Goal: Communication & Community: Ask a question

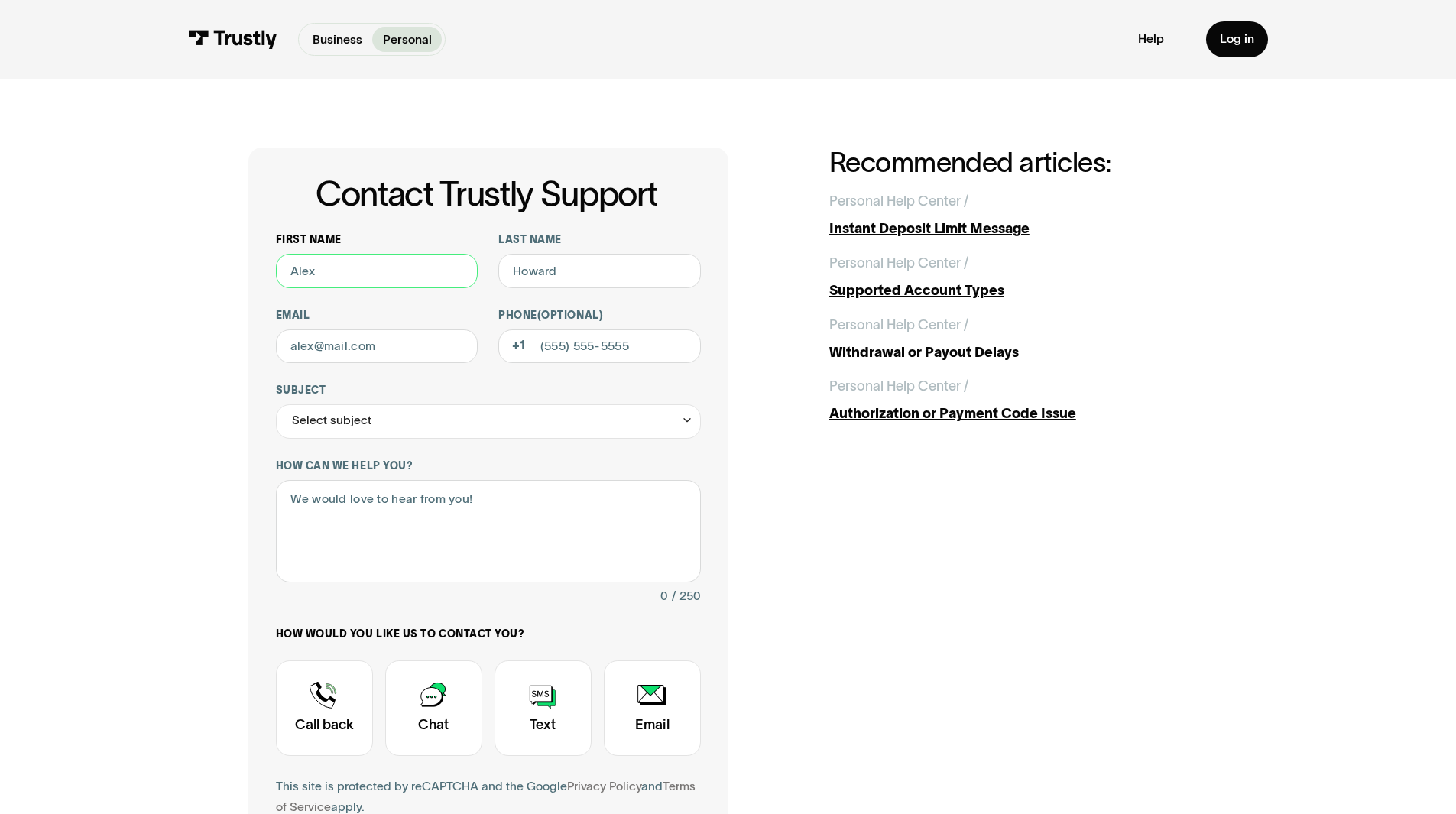
click at [317, 275] on input "First name" at bounding box center [377, 271] width 203 height 34
type input "Lisa"
type input "Hamel"
type input "lisanmi31@gmail.com"
type input "6198883137"
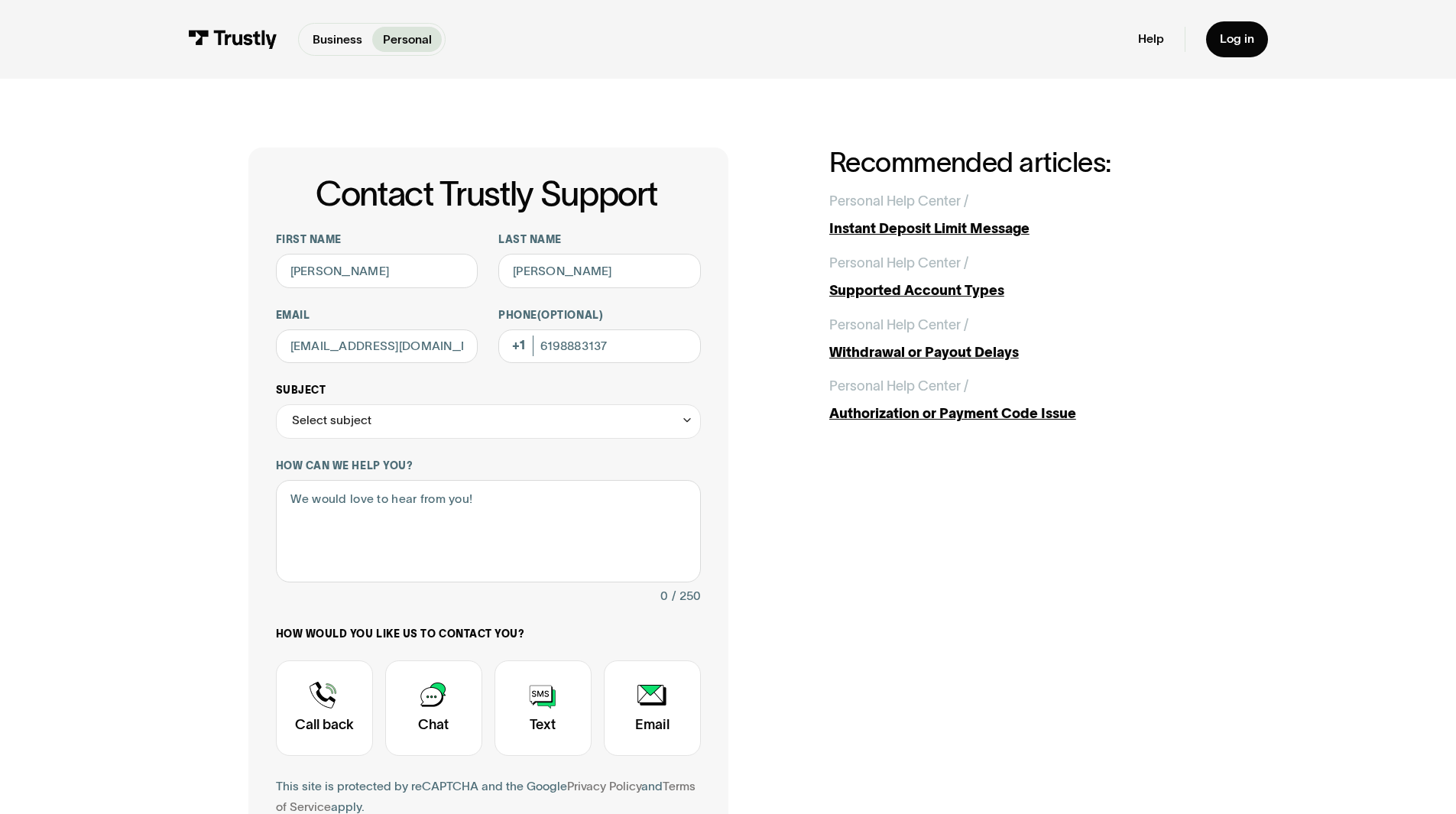
click at [355, 421] on div "Select subject" at bounding box center [331, 420] width 80 height 21
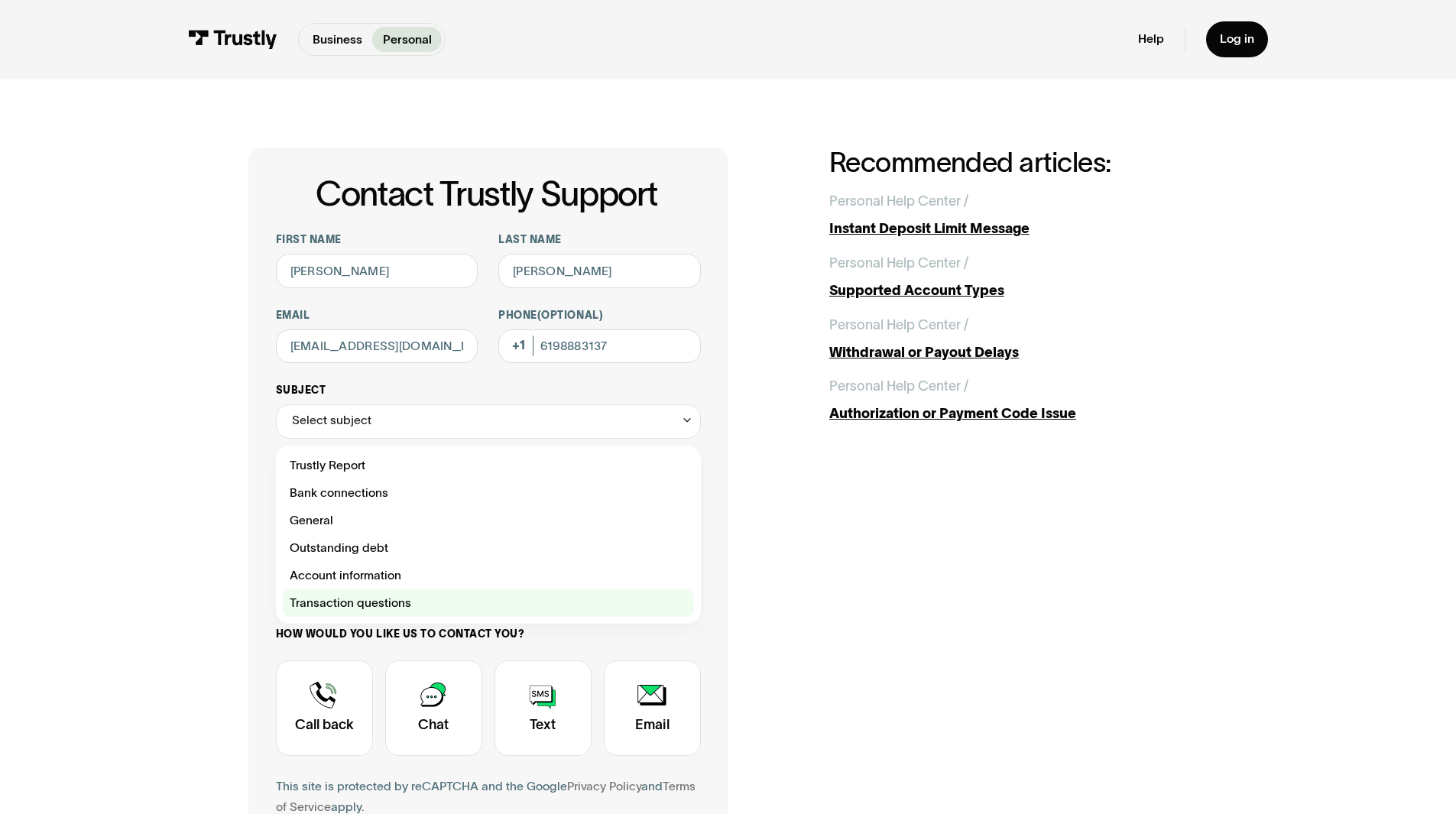
click at [355, 607] on div "Contact Trustly Support" at bounding box center [488, 602] width 411 height 28
type input "**********"
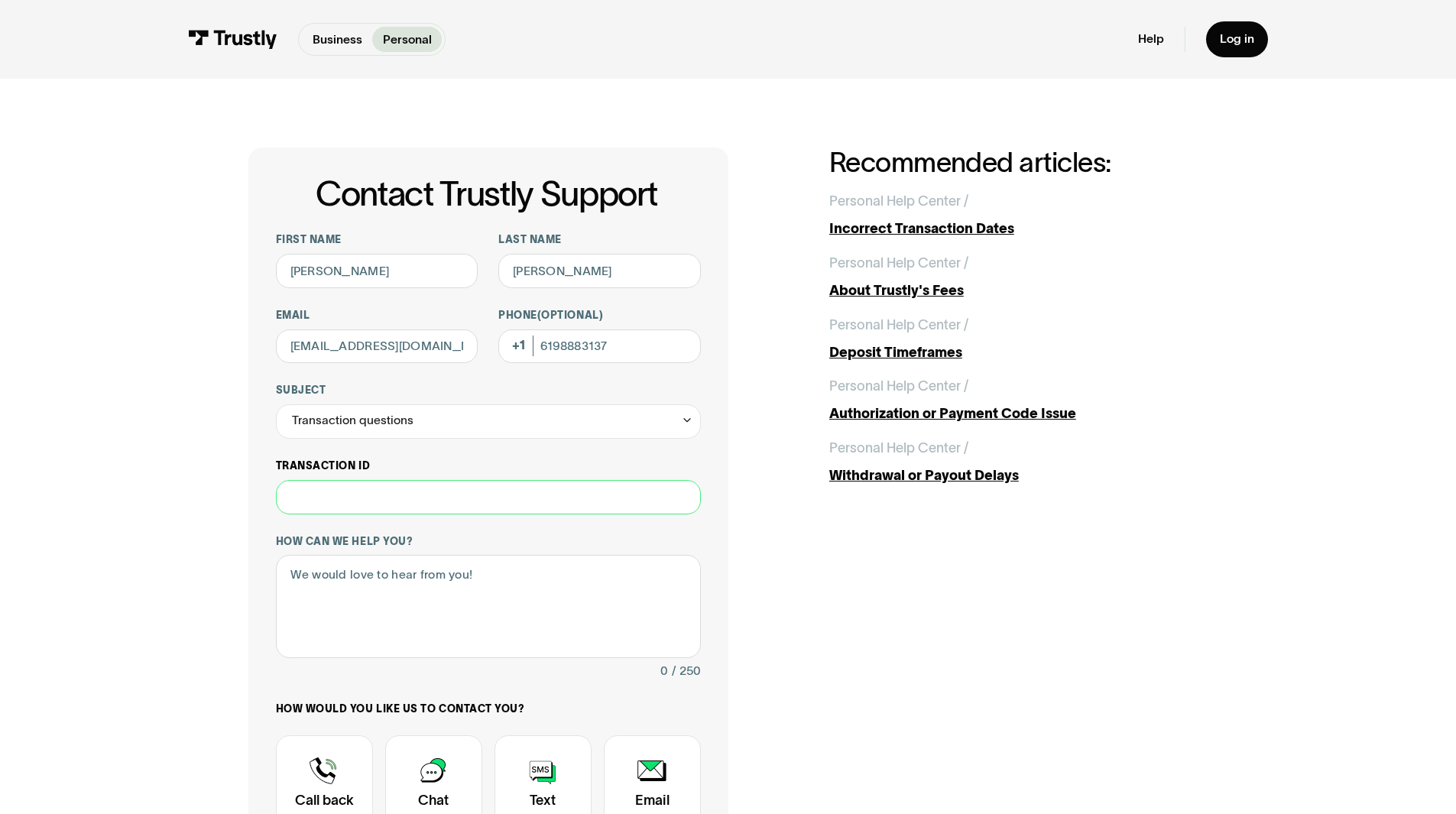
click at [317, 493] on input "Transaction ID" at bounding box center [487, 497] width 425 height 34
click at [322, 570] on textarea "How can we help you?" at bounding box center [487, 606] width 425 height 103
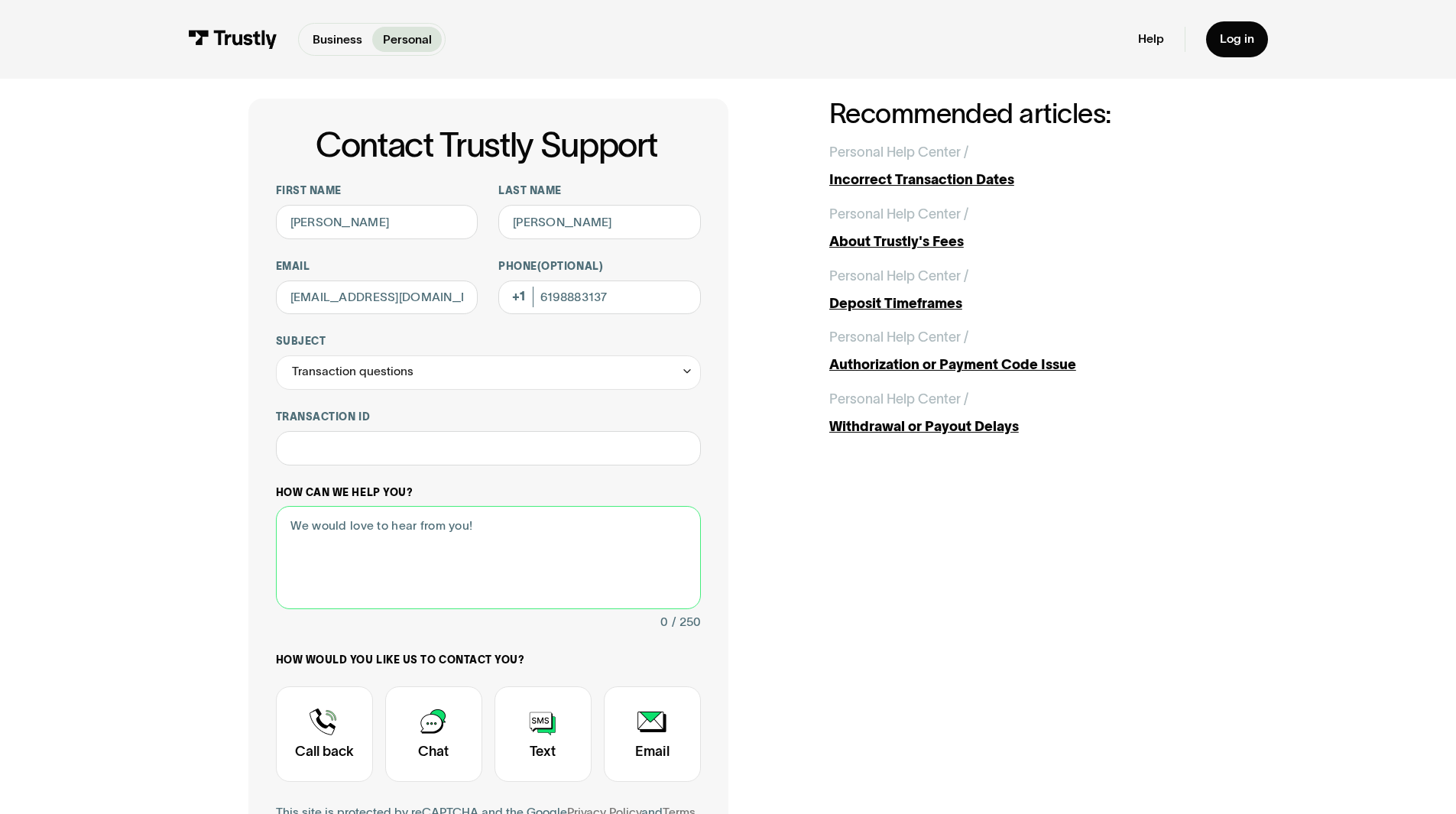
scroll to position [76, 0]
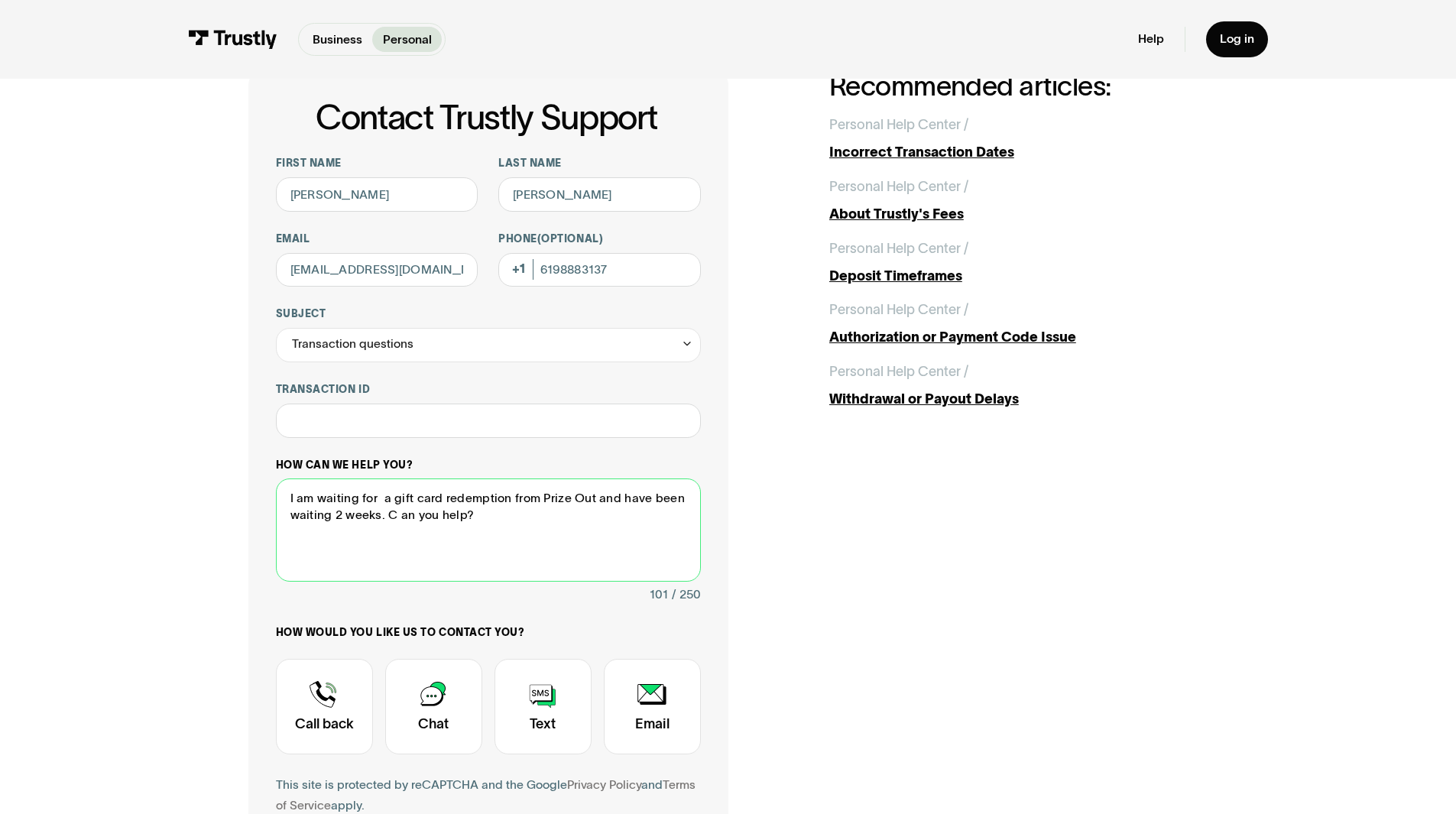
click at [398, 513] on textarea "I am waiting for a gift card redemption from Prize Out and have been waiting 2 …" at bounding box center [487, 530] width 425 height 103
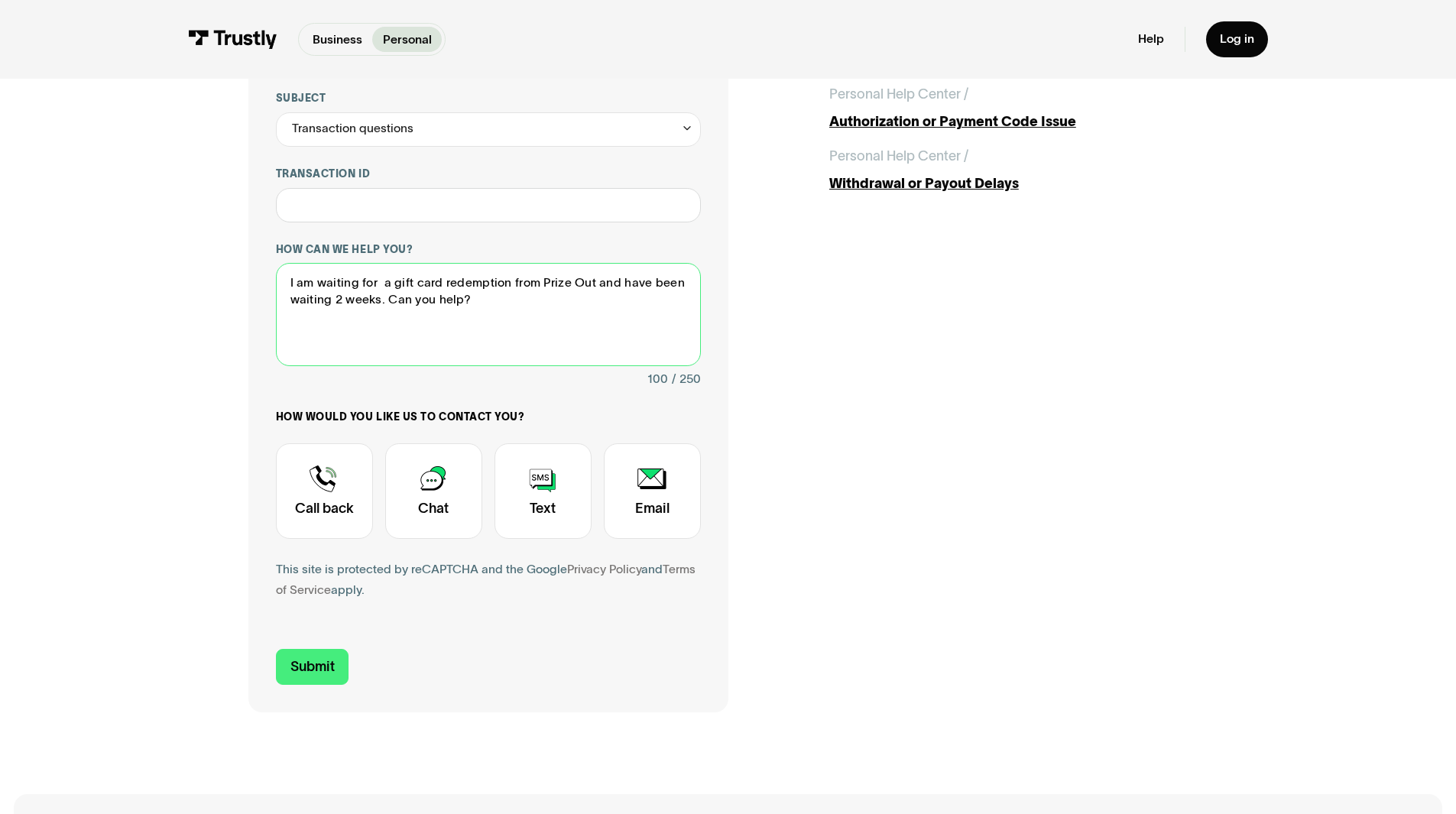
scroll to position [459, 0]
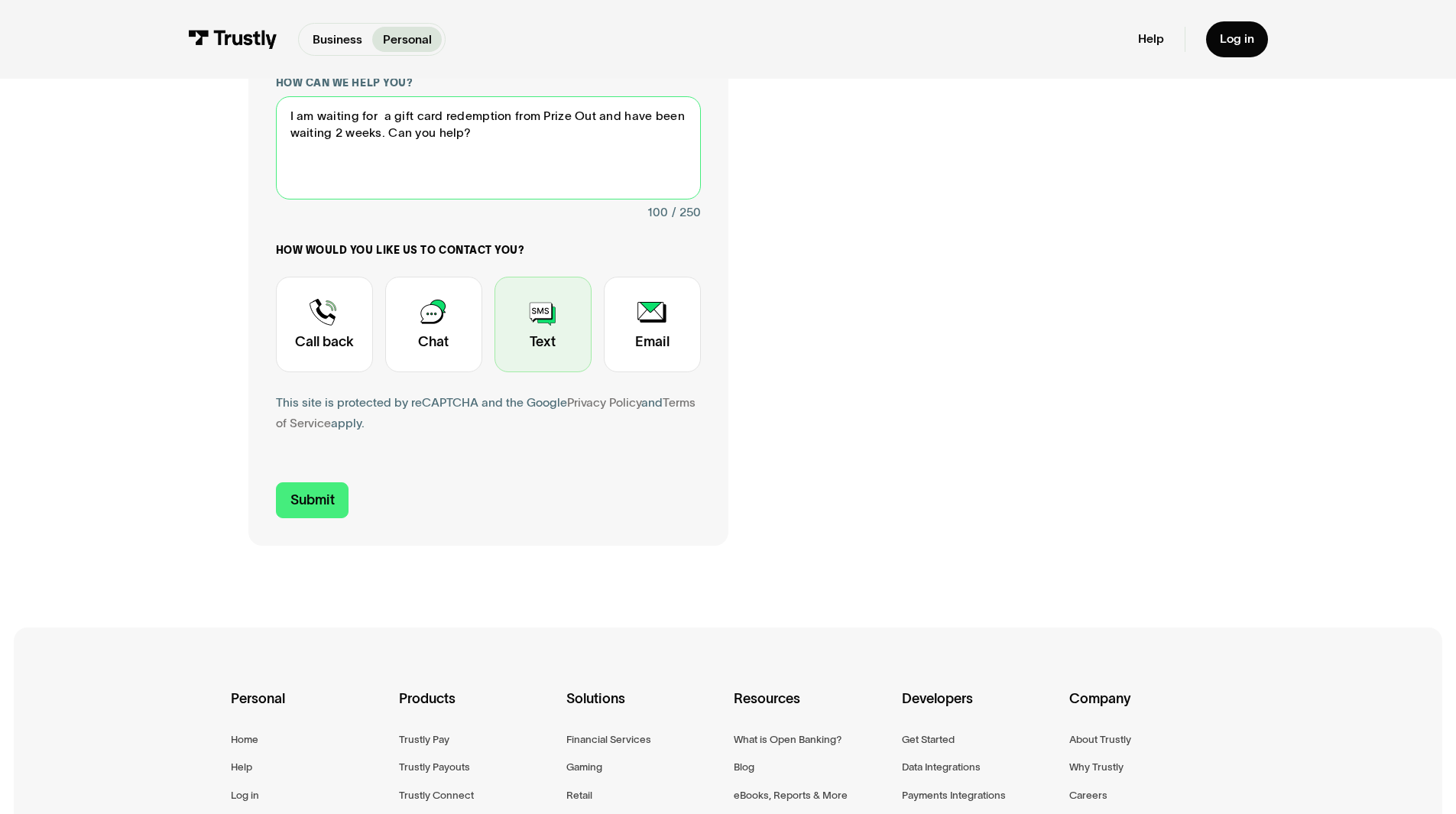
type textarea "I am waiting for a gift card redemption from Prize Out and have been waiting 2 …"
click at [551, 333] on div "Contact Trustly Support" at bounding box center [543, 324] width 97 height 95
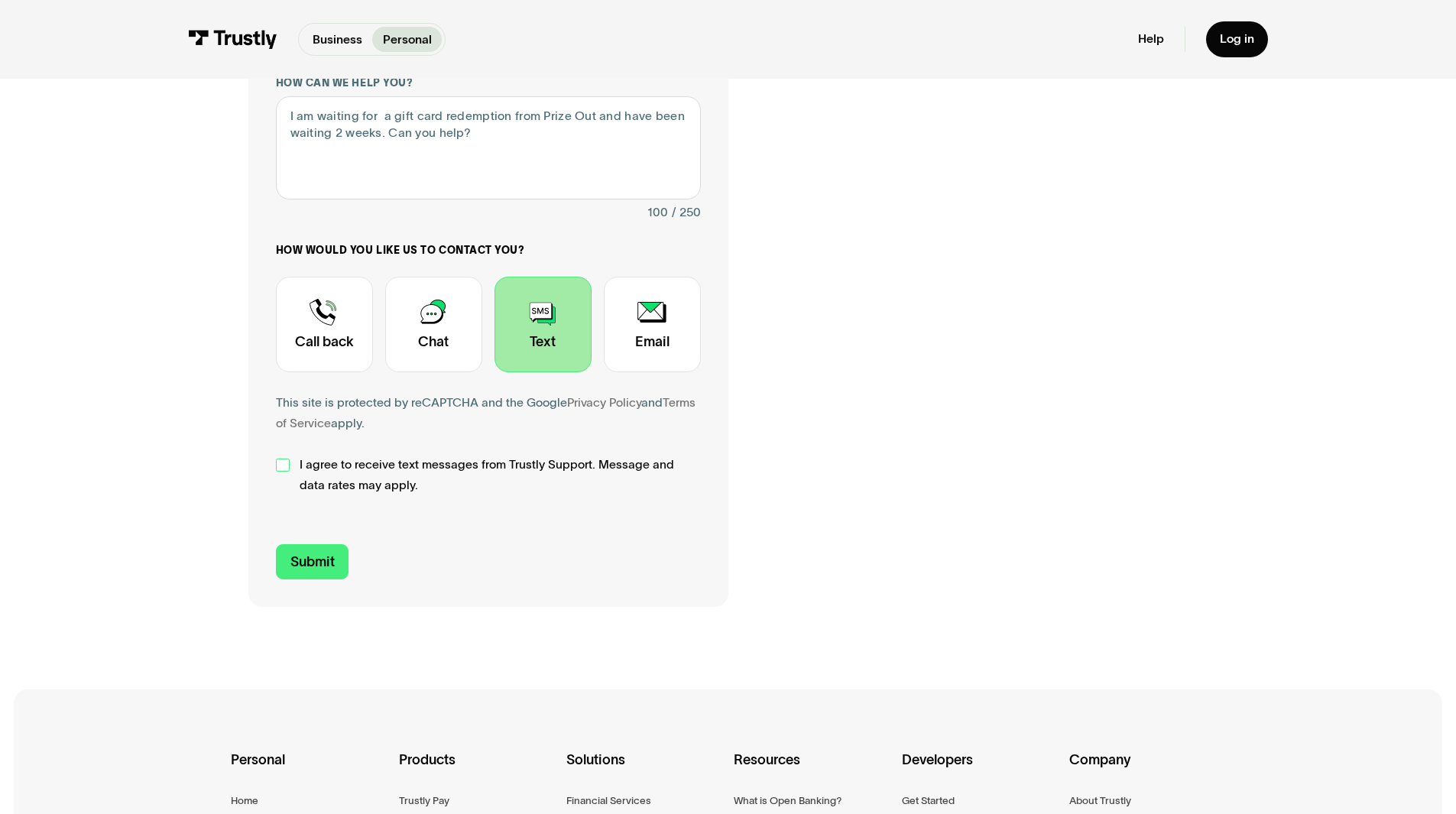
click at [277, 470] on div "Contact Trustly Support" at bounding box center [282, 465] width 13 height 13
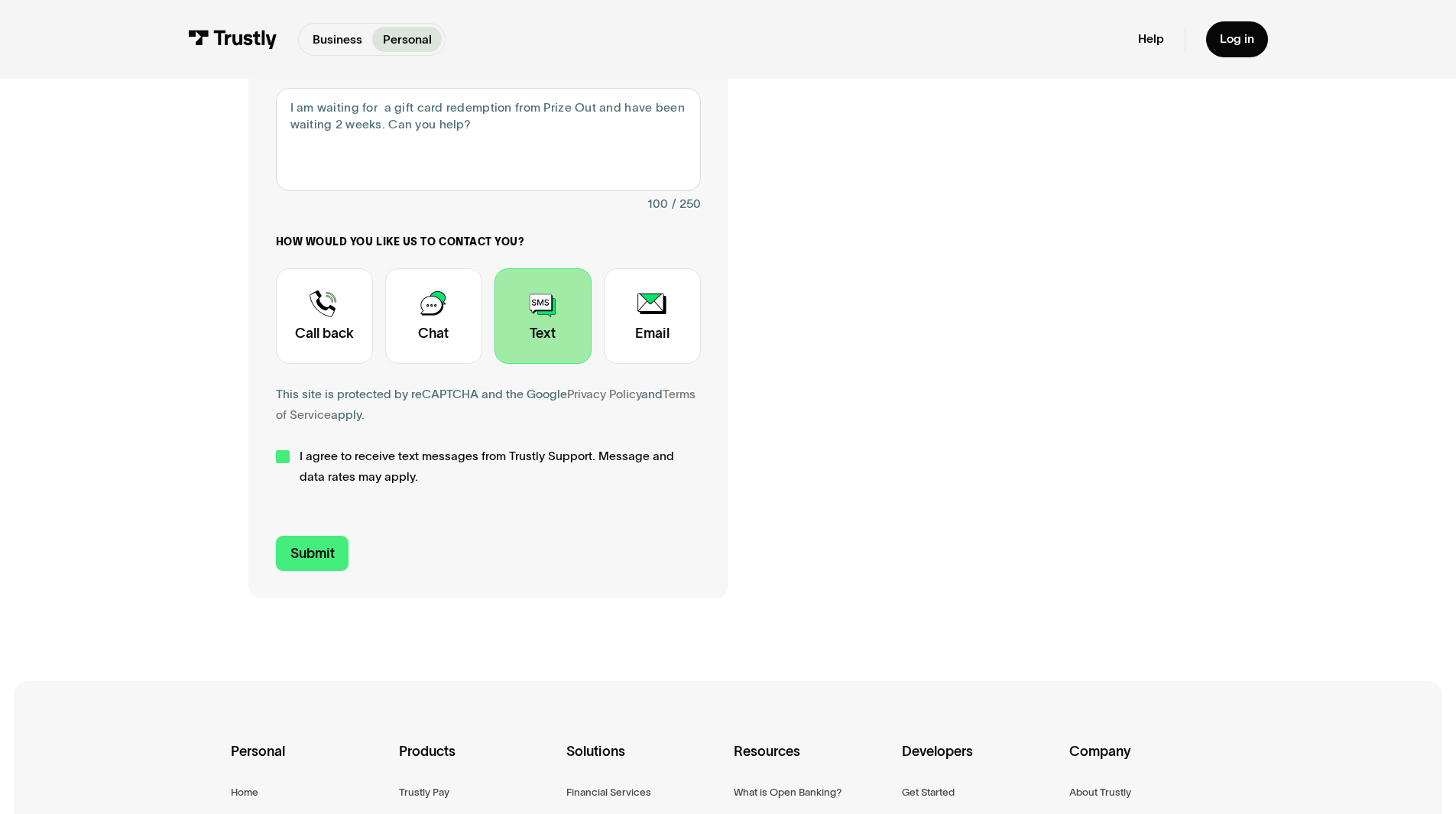
scroll to position [611, 0]
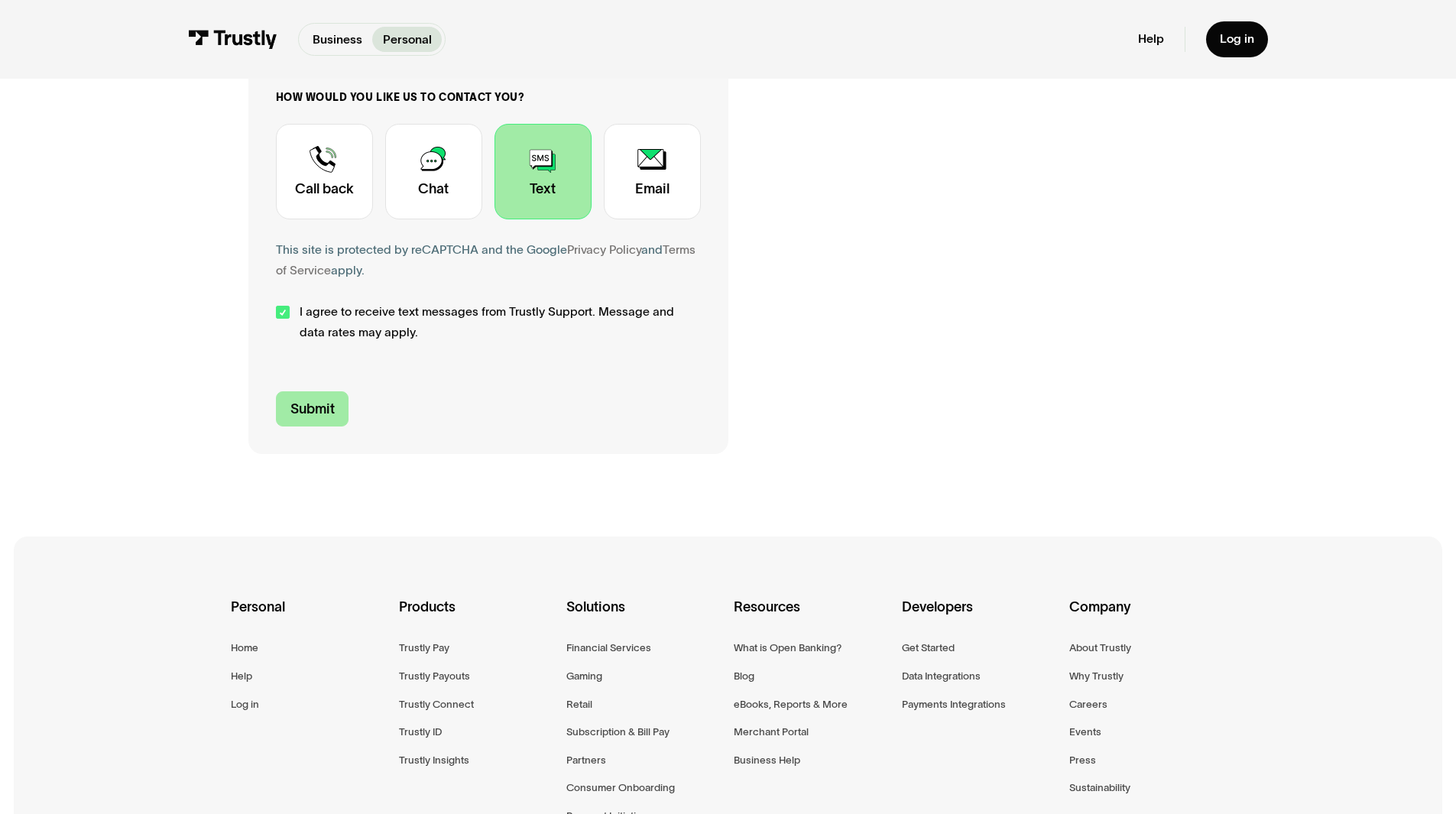
click at [313, 416] on input "Submit" at bounding box center [312, 409] width 74 height 36
type input "+16198883137"
